Goal: Task Accomplishment & Management: Complete application form

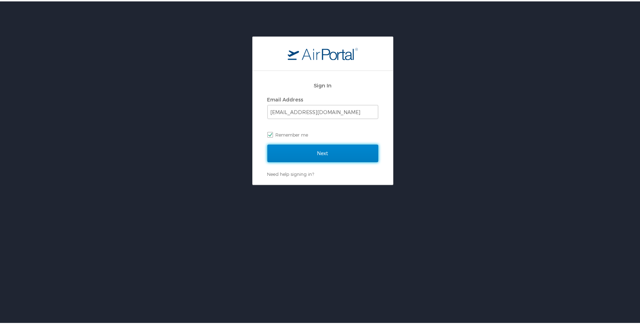
click at [320, 151] on input "Next" at bounding box center [322, 152] width 111 height 18
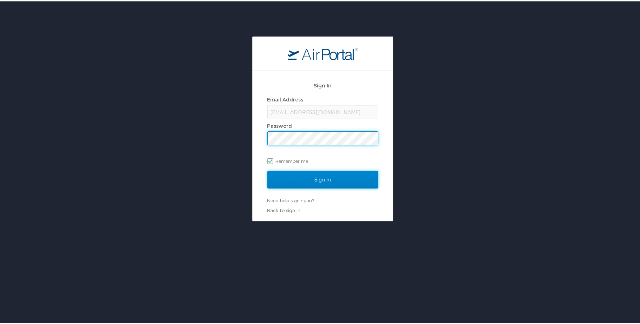
click at [321, 178] on input "Sign In" at bounding box center [322, 178] width 111 height 18
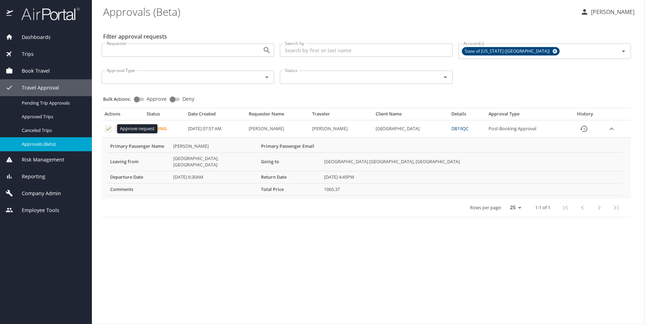
click at [109, 129] on icon "Approval table" at bounding box center [108, 128] width 7 height 7
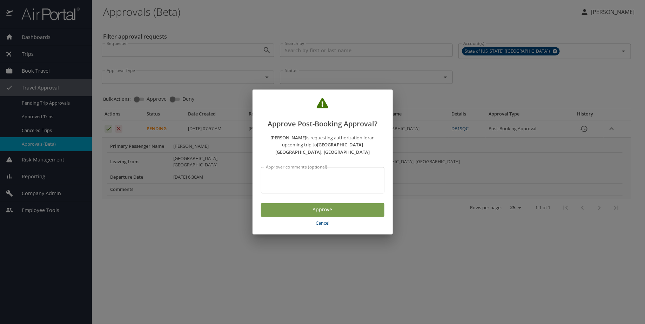
click at [335, 207] on span "Approve" at bounding box center [323, 209] width 112 height 9
